Goal: Transaction & Acquisition: Register for event/course

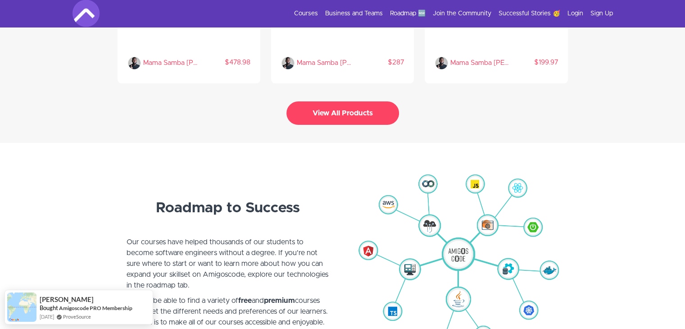
scroll to position [2041, 0]
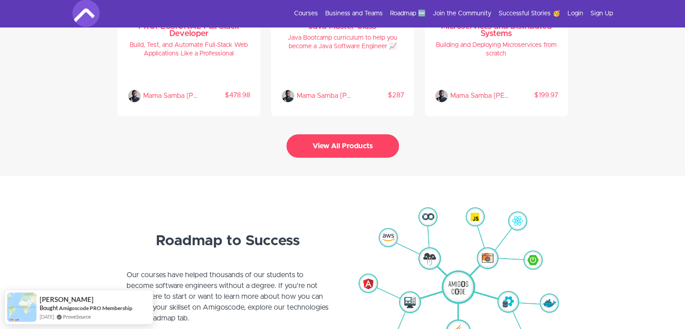
click at [312, 139] on button "View All Products" at bounding box center [343, 145] width 113 height 23
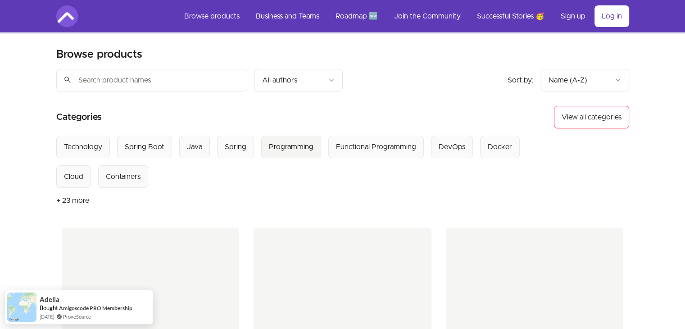
click at [300, 148] on div "Programming" at bounding box center [291, 146] width 45 height 11
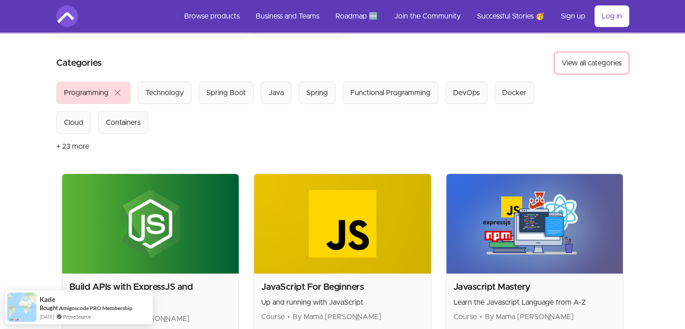
scroll to position [63, 0]
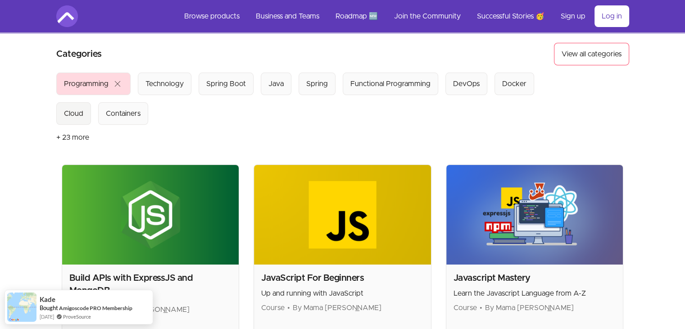
click at [63, 110] on button "Cloud" at bounding box center [73, 113] width 35 height 23
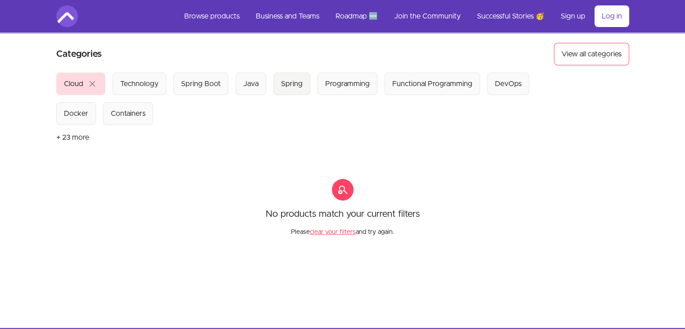
click at [303, 80] on button "Spring" at bounding box center [291, 84] width 37 height 23
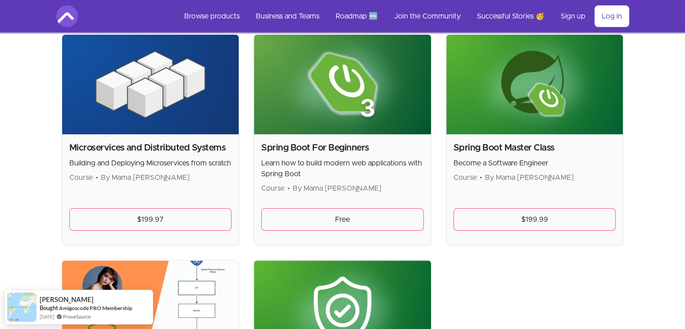
scroll to position [196, 0]
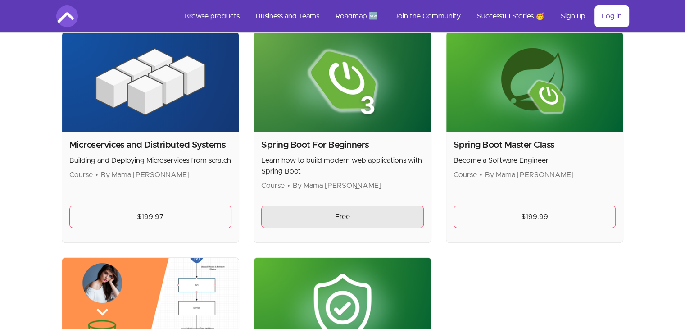
click at [288, 212] on link "Free" at bounding box center [342, 216] width 163 height 23
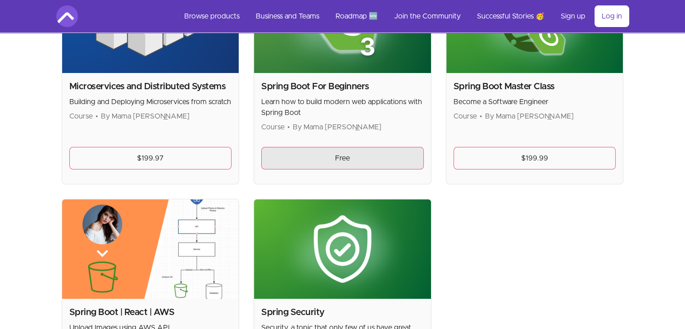
scroll to position [285, 0]
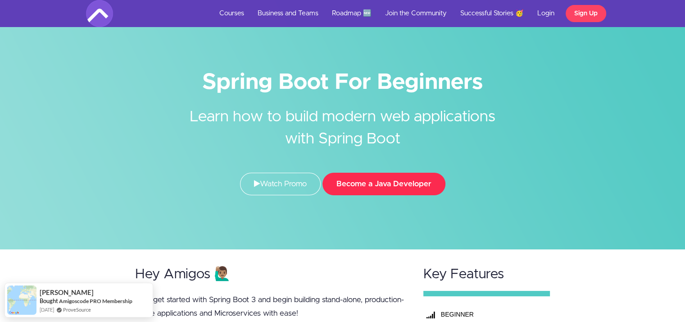
click at [389, 186] on button "Become a Java Developer" at bounding box center [384, 184] width 123 height 23
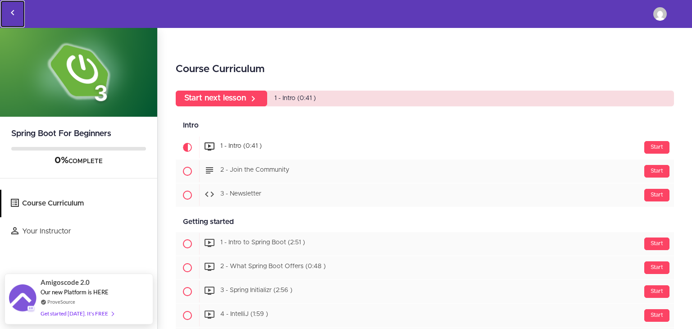
click at [9, 11] on icon "Back to courses" at bounding box center [12, 12] width 11 height 11
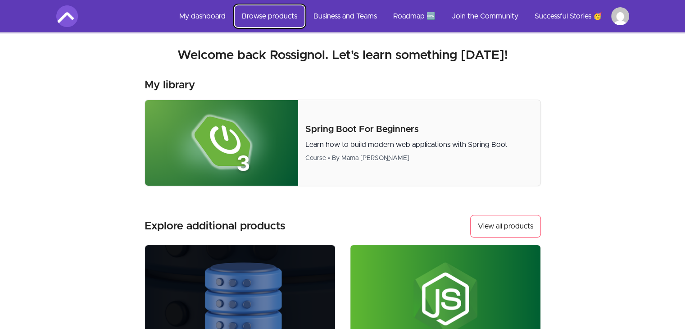
click at [283, 14] on link "Browse products" at bounding box center [270, 16] width 70 height 22
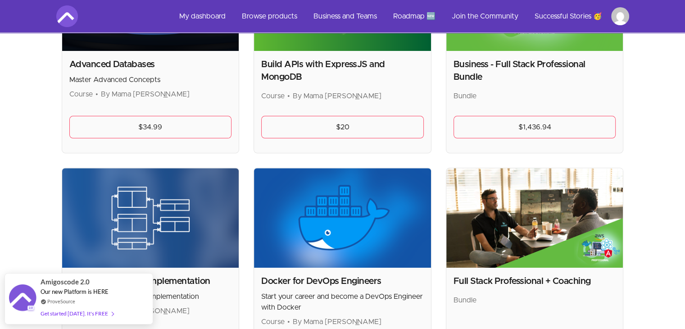
scroll to position [291, 0]
